Goal: Task Accomplishment & Management: Use online tool/utility

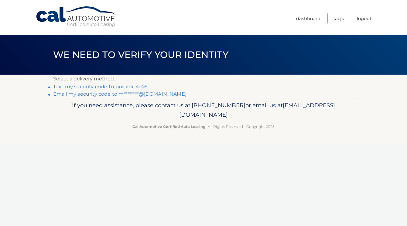
click at [135, 86] on link "Text my security code to xxx-xxx-4146" at bounding box center [100, 87] width 94 height 6
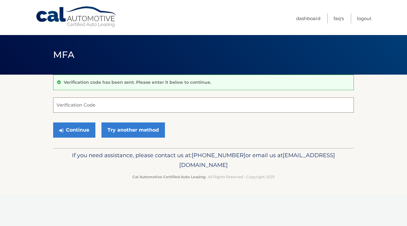
click at [126, 108] on input "Verification Code" at bounding box center [203, 104] width 301 height 15
type input "695354"
click at [53, 122] on button "Continue" at bounding box center [74, 129] width 42 height 15
click at [62, 125] on button "Continue" at bounding box center [74, 129] width 42 height 15
click at [72, 108] on input "Verification Code" at bounding box center [203, 104] width 301 height 15
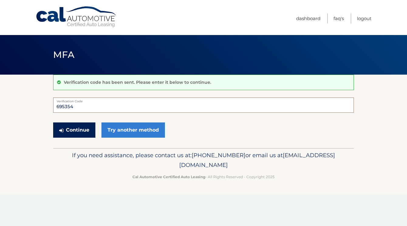
type input "695354"
click at [89, 123] on button "Continue" at bounding box center [74, 129] width 42 height 15
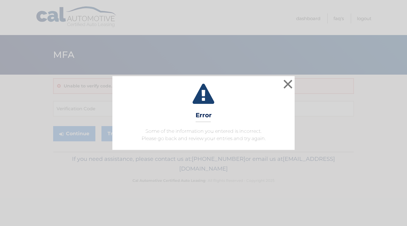
click at [296, 82] on div "× Error Some of the information you entered is incorrect. Please go back and re…" at bounding box center [203, 113] width 403 height 74
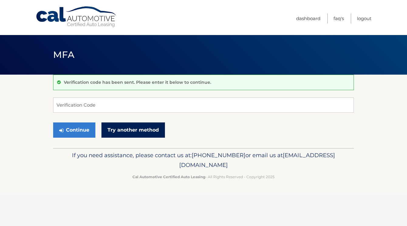
click at [118, 130] on link "Try another method" at bounding box center [134, 129] width 64 height 15
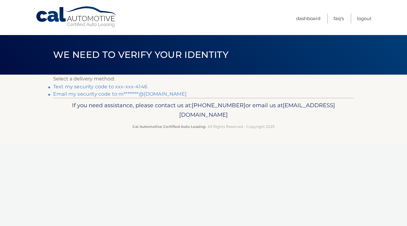
click at [123, 86] on link "Text my security code to xxx-xxx-4146" at bounding box center [100, 87] width 94 height 6
click at [150, 95] on link "Email my security code to m********@gmail.com" at bounding box center [119, 94] width 133 height 6
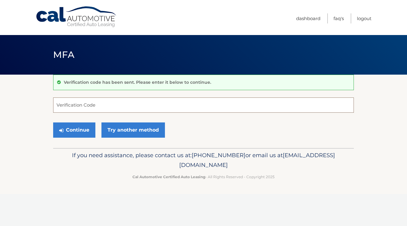
click at [130, 109] on input "Verification Code" at bounding box center [203, 104] width 301 height 15
paste input "866244"
type input "866244"
click at [81, 128] on button "Continue" at bounding box center [74, 129] width 42 height 15
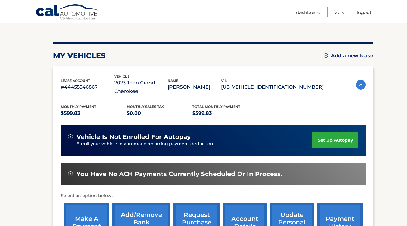
scroll to position [151, 0]
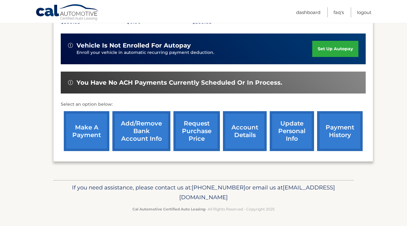
click at [96, 138] on link "make a payment" at bounding box center [87, 131] width 46 height 40
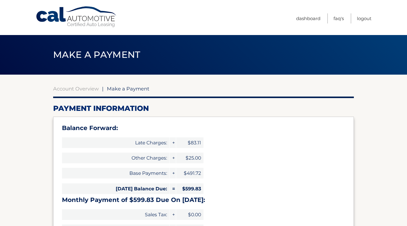
select select "MzgzYTdlNGItMzk5Ny00NTcwLWIzYjctMzM1NGE3Y2YwMmMy"
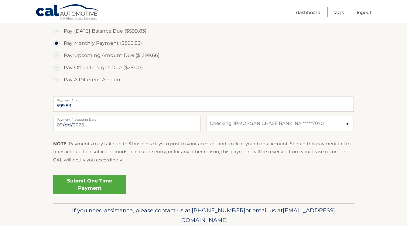
scroll to position [277, 0]
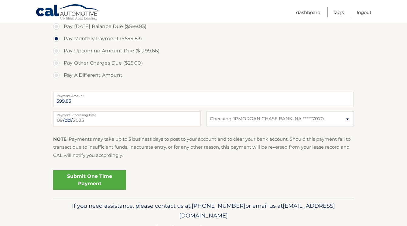
click at [96, 179] on link "Submit One Time Payment" at bounding box center [89, 179] width 73 height 19
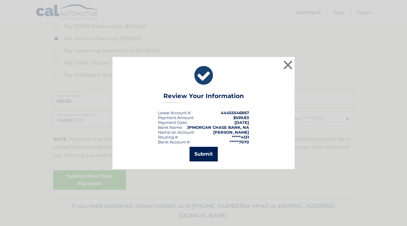
click at [204, 159] on button "Submit" at bounding box center [204, 154] width 28 height 15
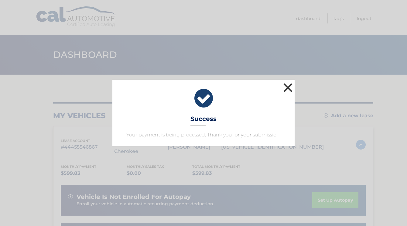
click at [286, 89] on button "×" at bounding box center [288, 87] width 12 height 12
